Goal: Obtain resource: Download file/media

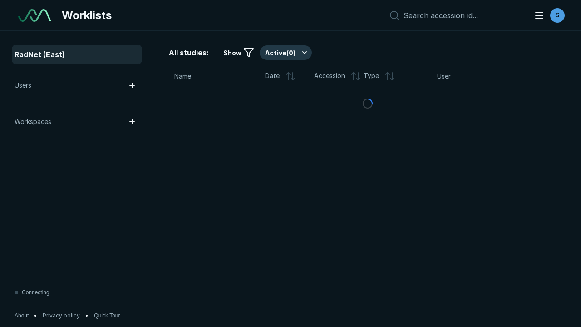
scroll to position [2481, 3784]
